Goal: Information Seeking & Learning: Learn about a topic

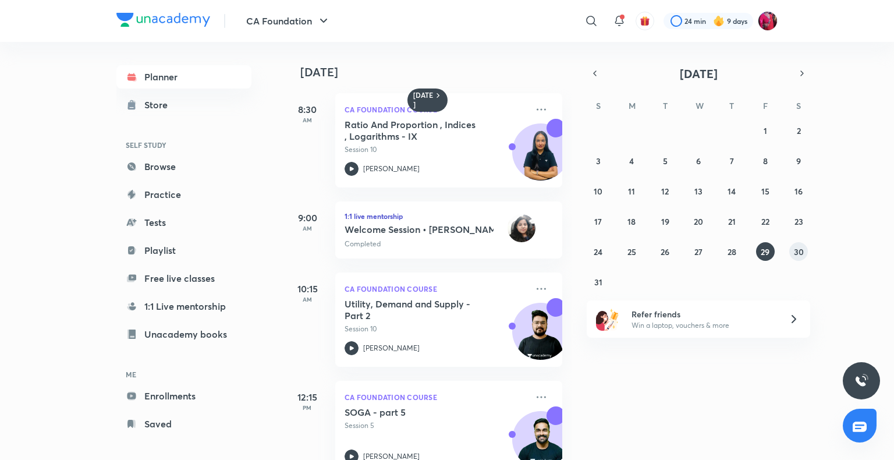
click at [803, 248] on abbr "30" at bounding box center [799, 251] width 10 height 11
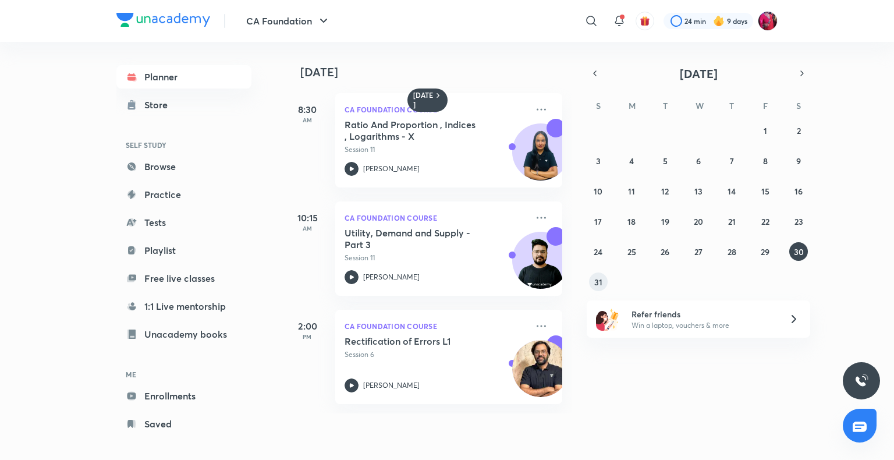
click at [597, 279] on abbr "31" at bounding box center [598, 282] width 8 height 11
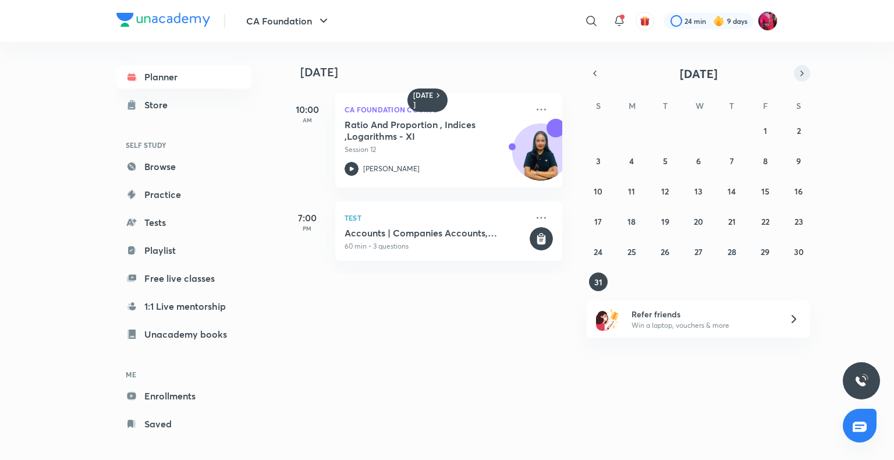
click at [799, 75] on icon "button" at bounding box center [802, 73] width 9 height 10
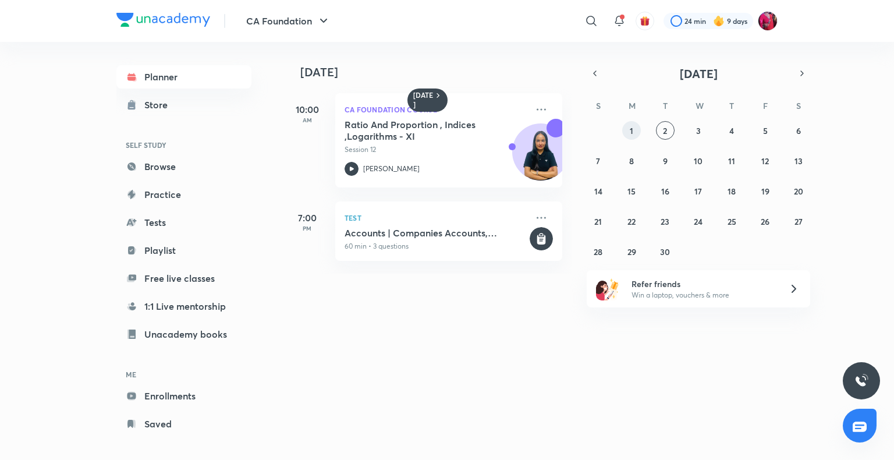
click at [638, 129] on button "1" at bounding box center [631, 130] width 19 height 19
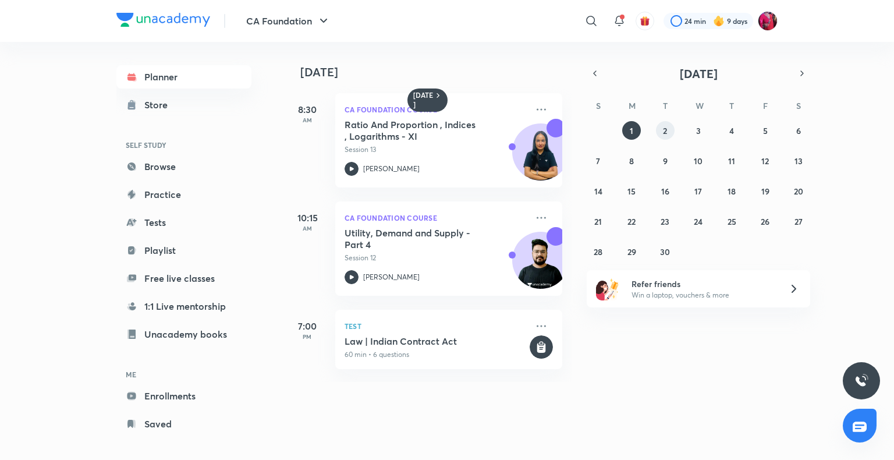
click at [670, 130] on button "2" at bounding box center [665, 130] width 19 height 19
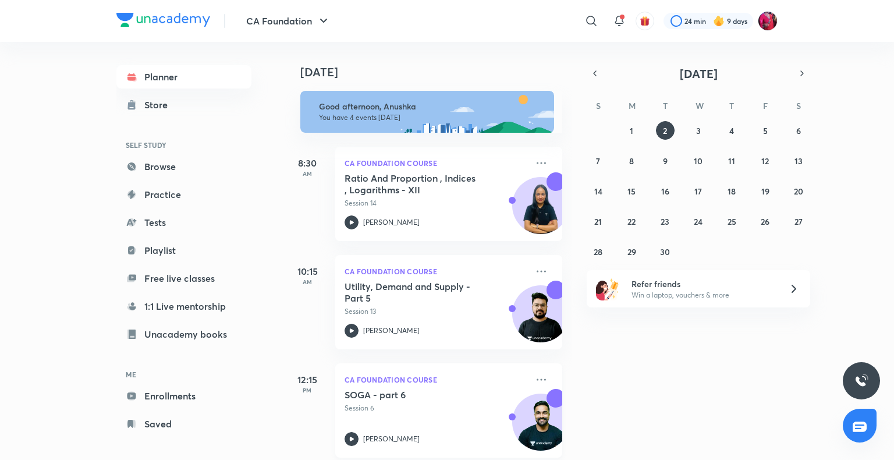
click at [392, 400] on h5 "SOGA - part 6" at bounding box center [417, 395] width 145 height 12
